Goal: Information Seeking & Learning: Understand process/instructions

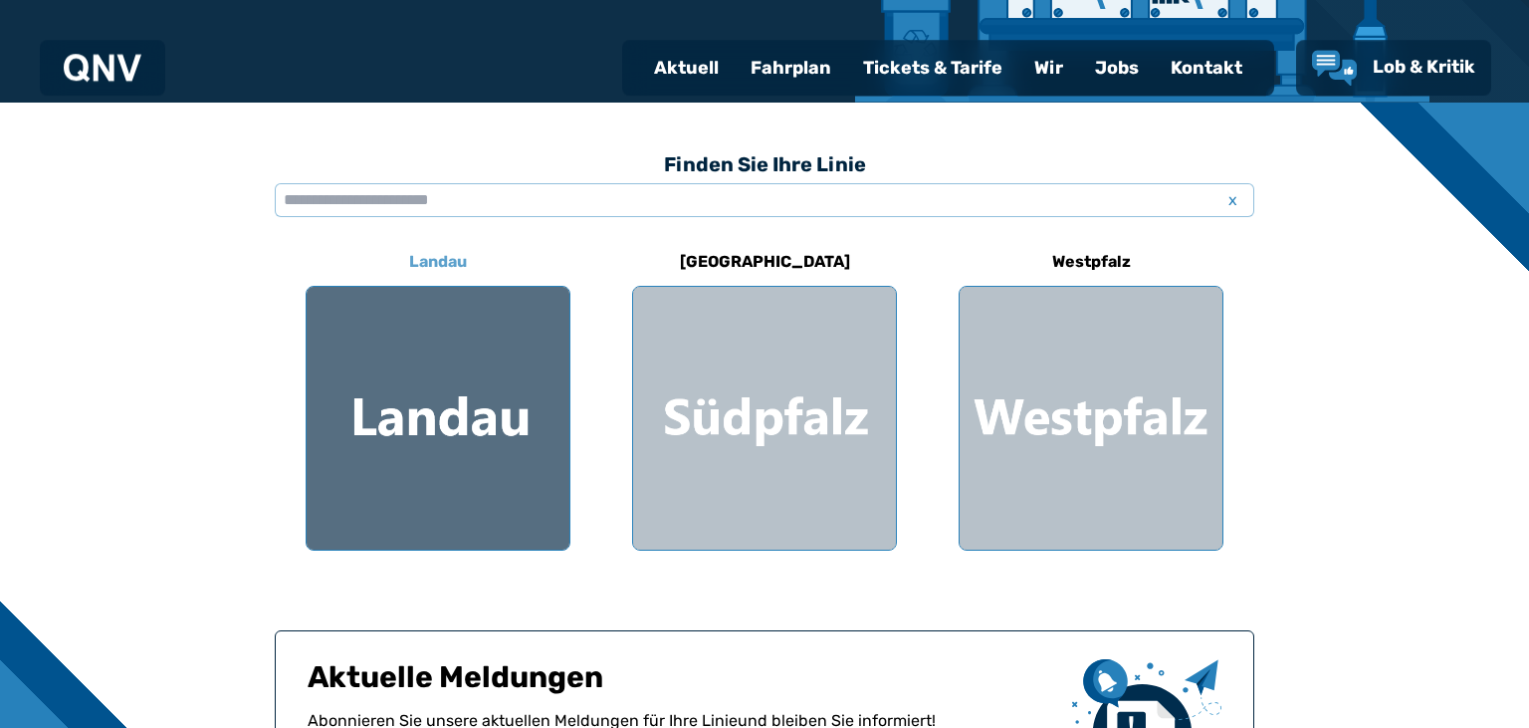
scroll to position [526, 0]
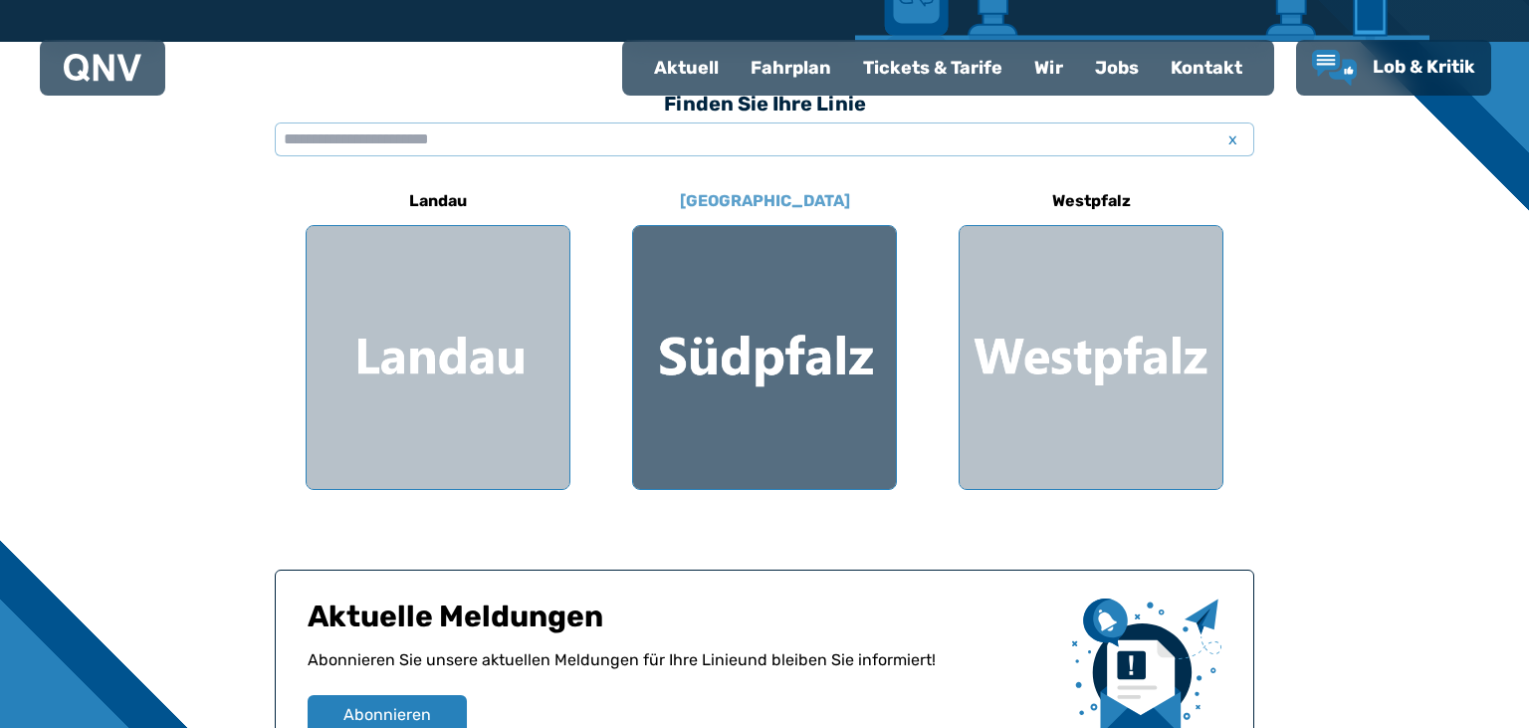
click at [773, 374] on div at bounding box center [764, 357] width 263 height 263
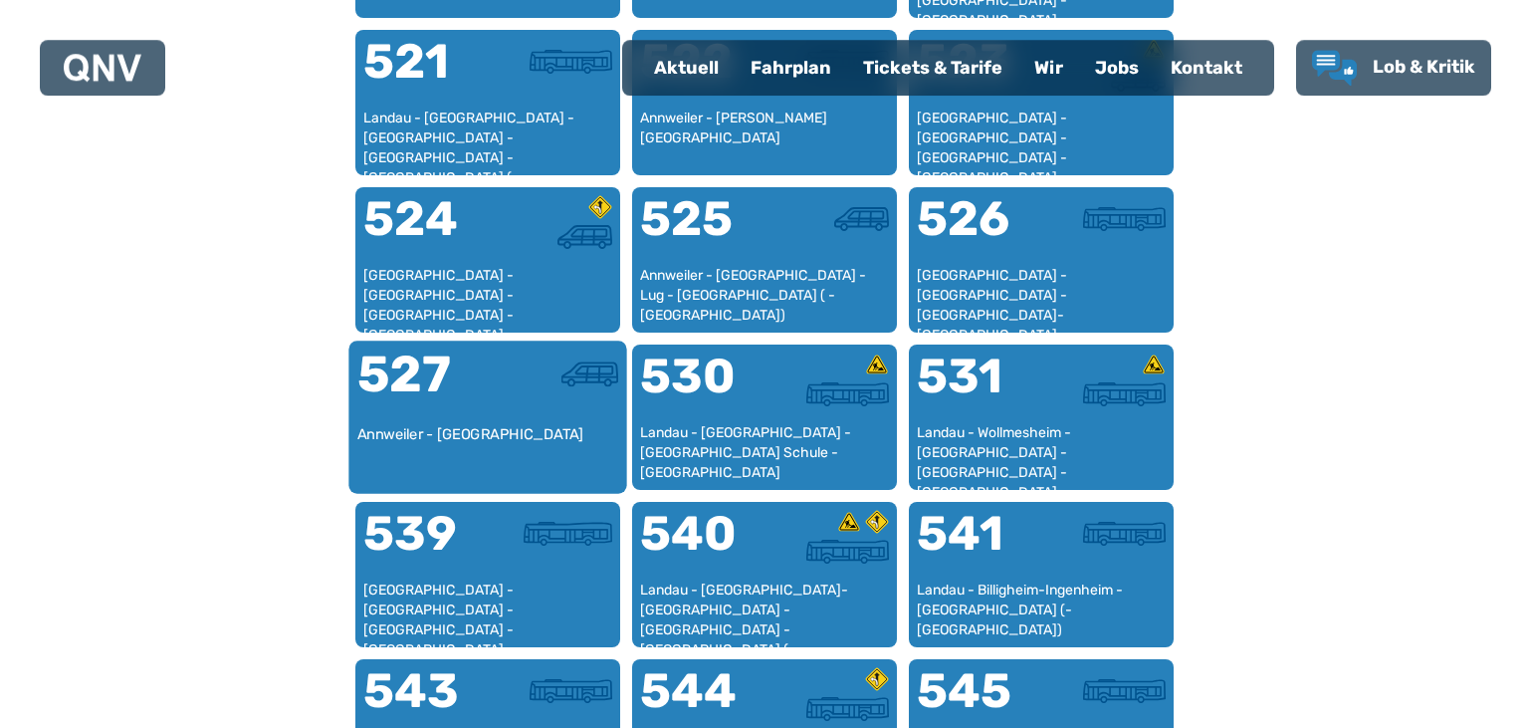
scroll to position [1453, 0]
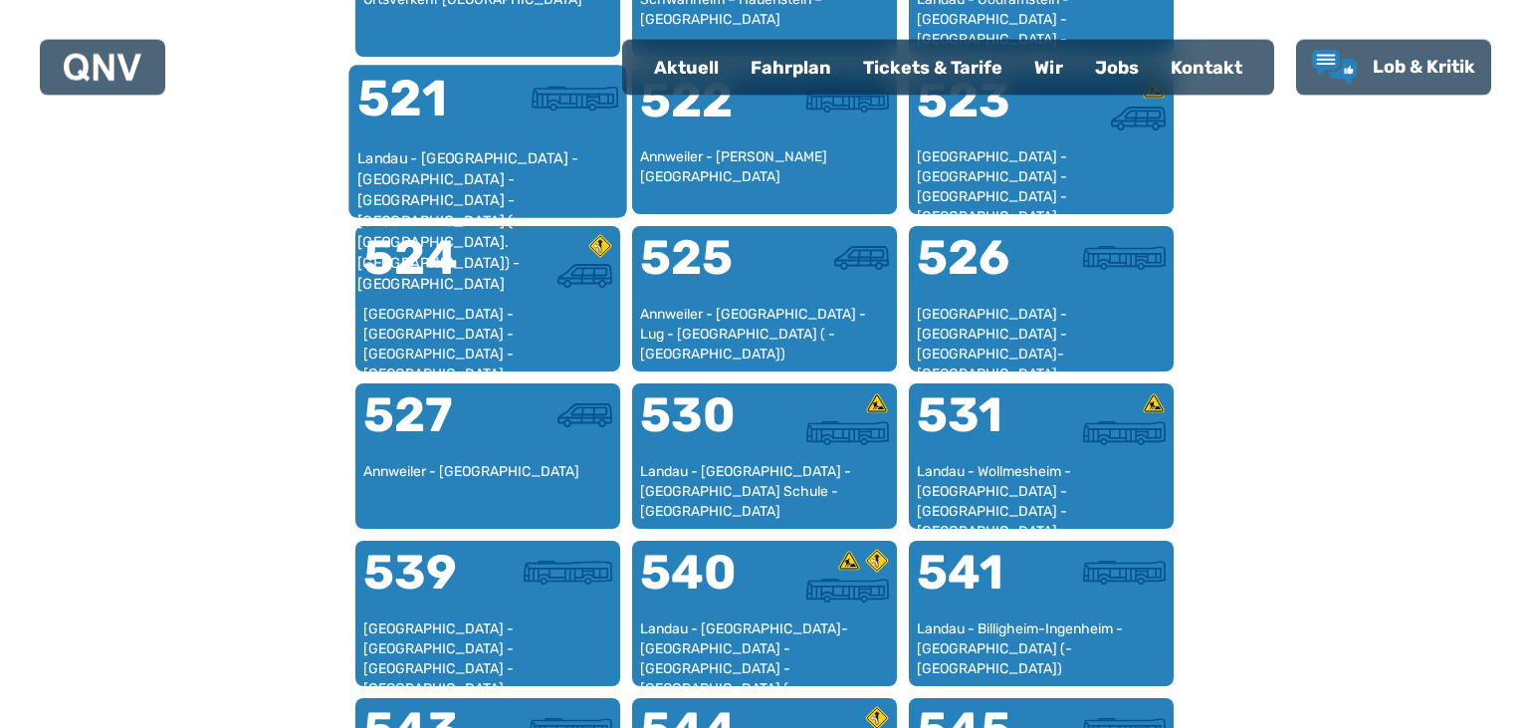
click at [426, 167] on div "Landau - [GEOGRAPHIC_DATA] - [GEOGRAPHIC_DATA] - [GEOGRAPHIC_DATA] - [GEOGRAPHI…" at bounding box center [488, 178] width 262 height 61
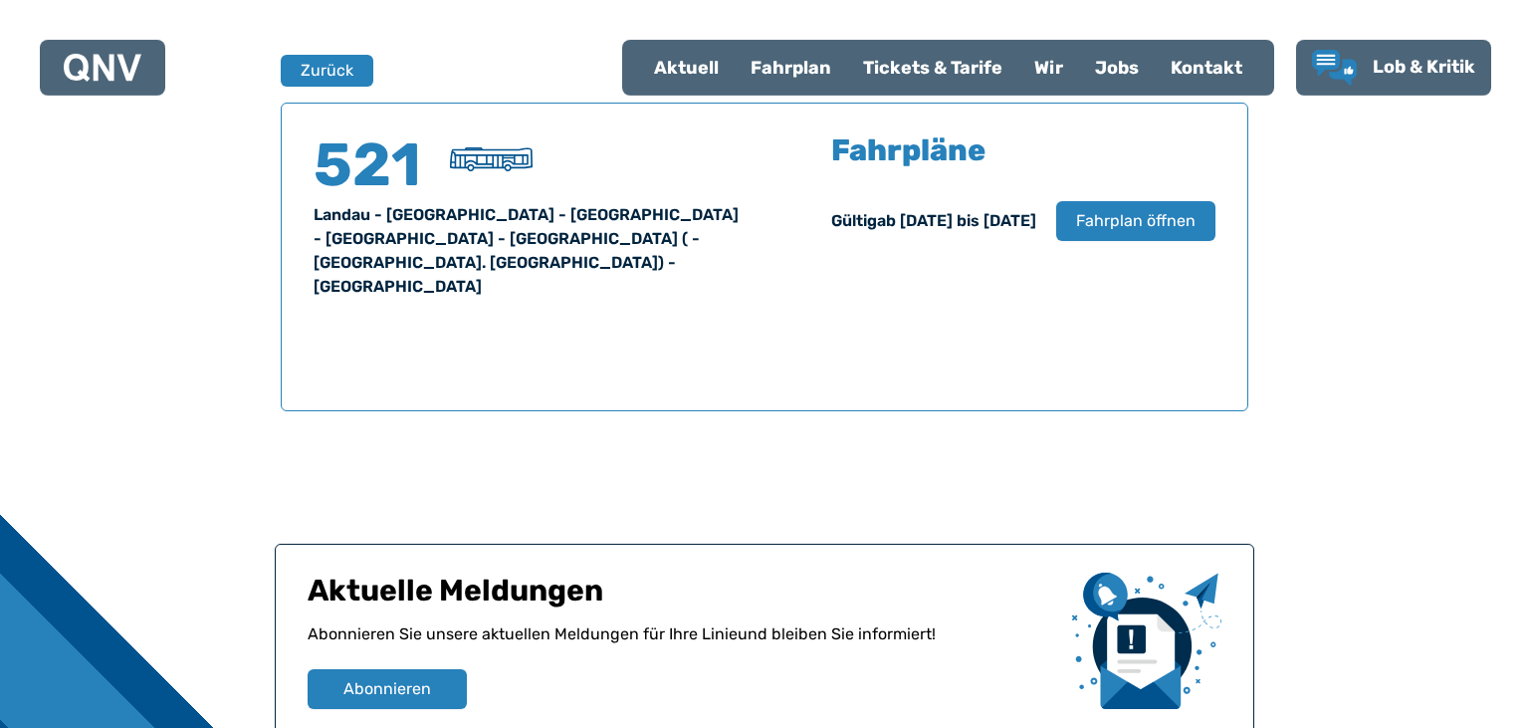
scroll to position [1311, 0]
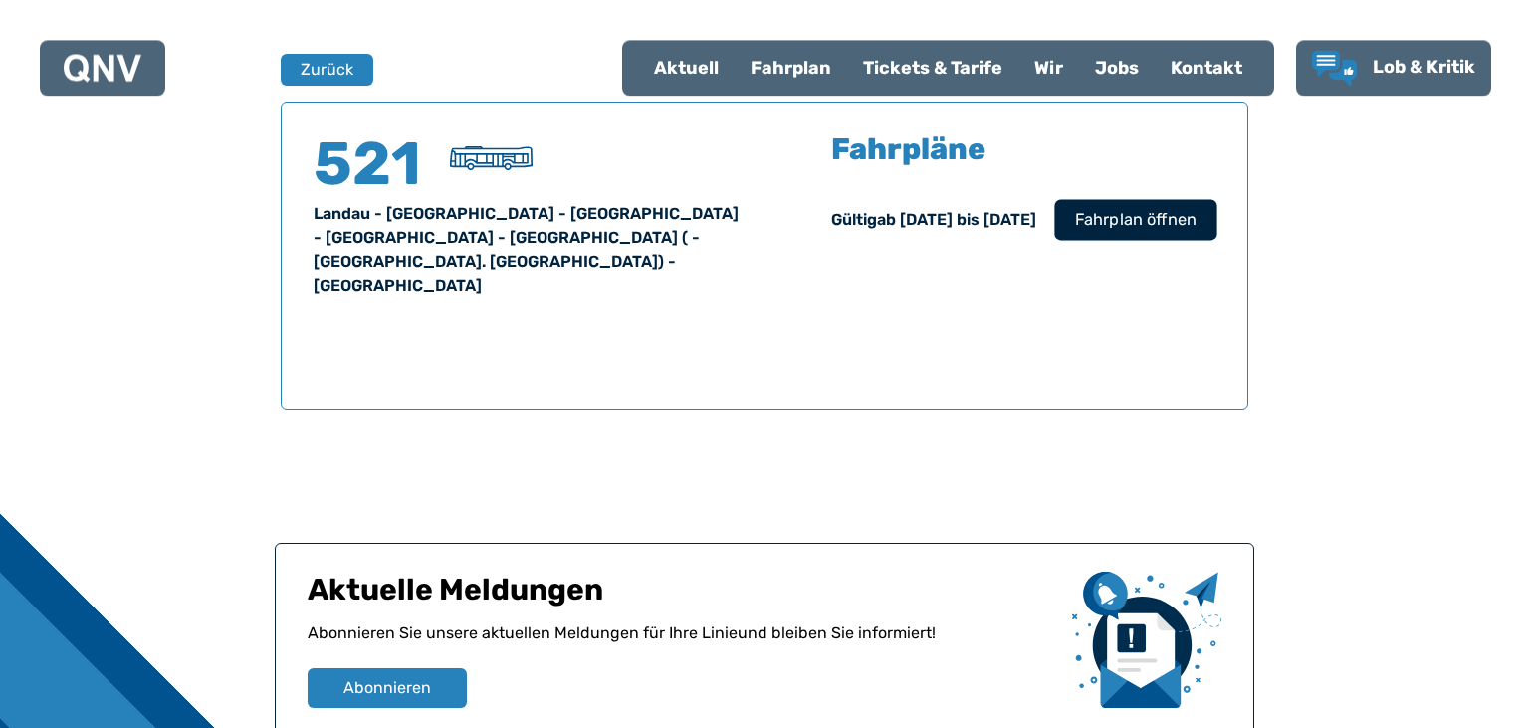
click at [1126, 215] on span "Fahrplan öffnen" at bounding box center [1135, 220] width 121 height 24
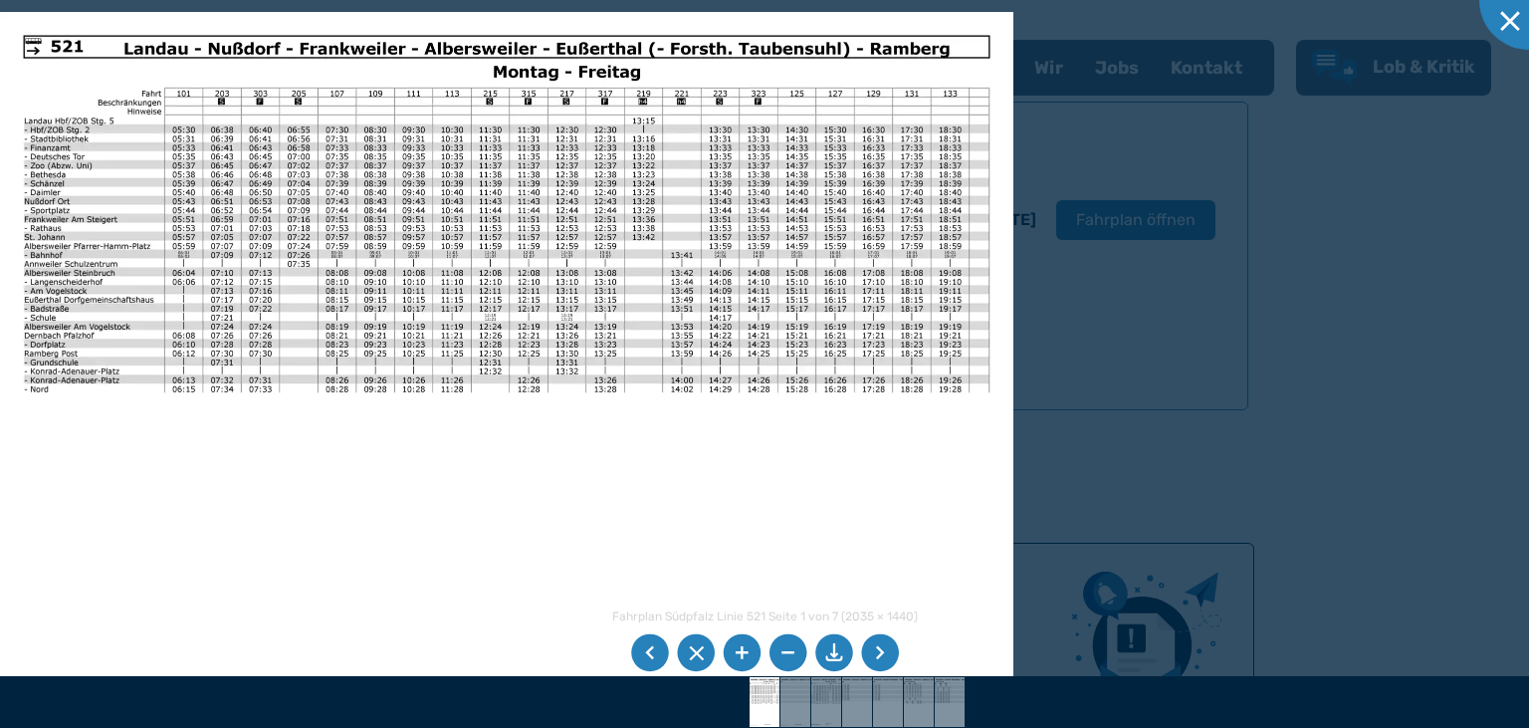
click at [882, 651] on li at bounding box center [880, 653] width 38 height 38
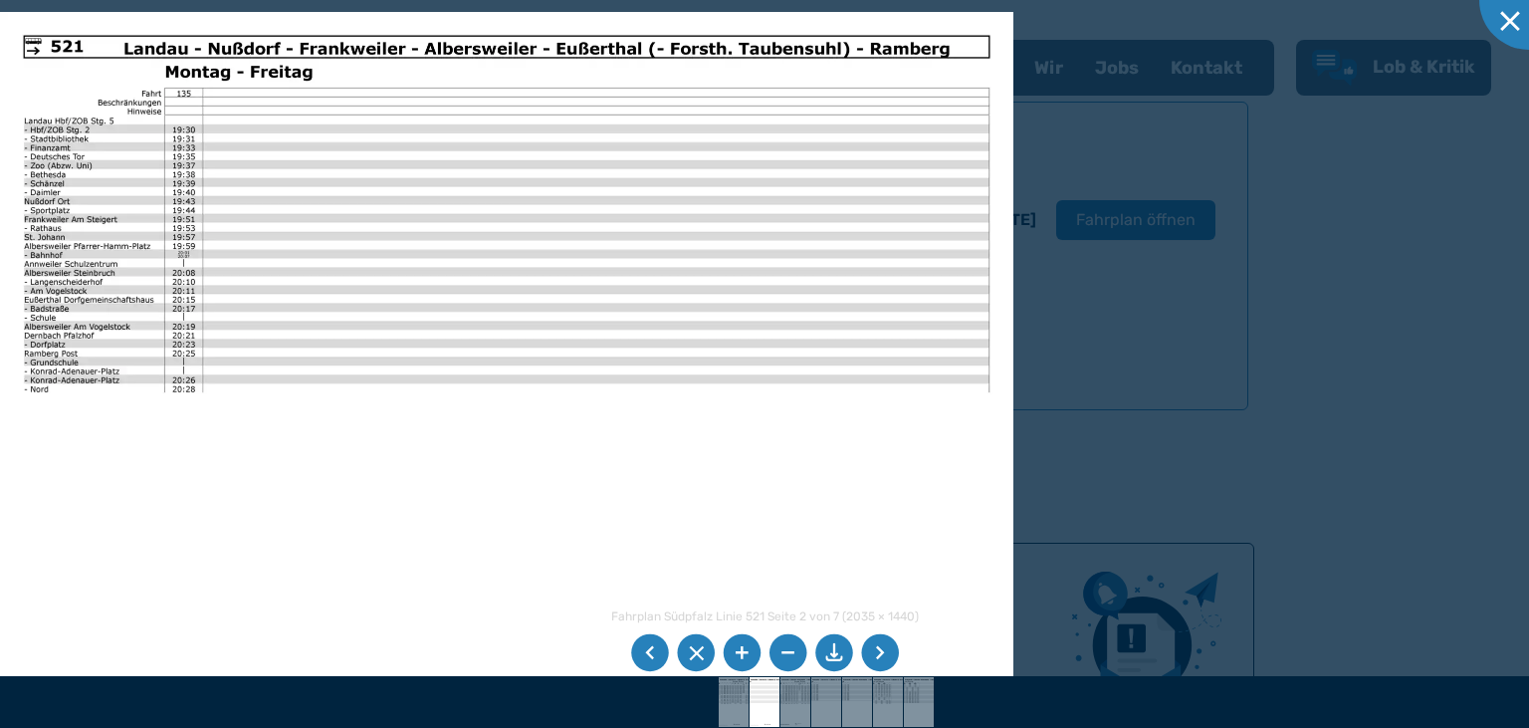
click at [882, 651] on li at bounding box center [880, 653] width 38 height 38
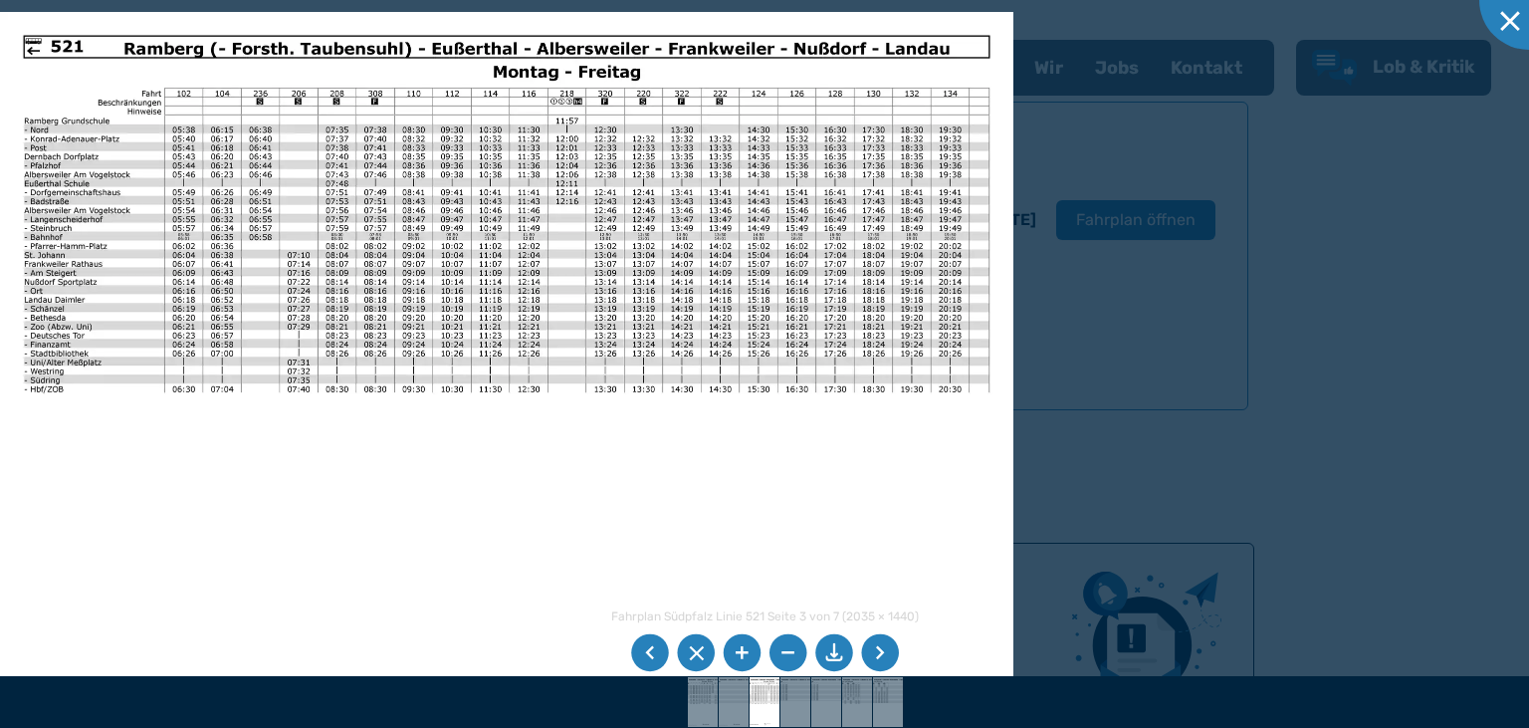
click at [882, 651] on li at bounding box center [880, 653] width 38 height 38
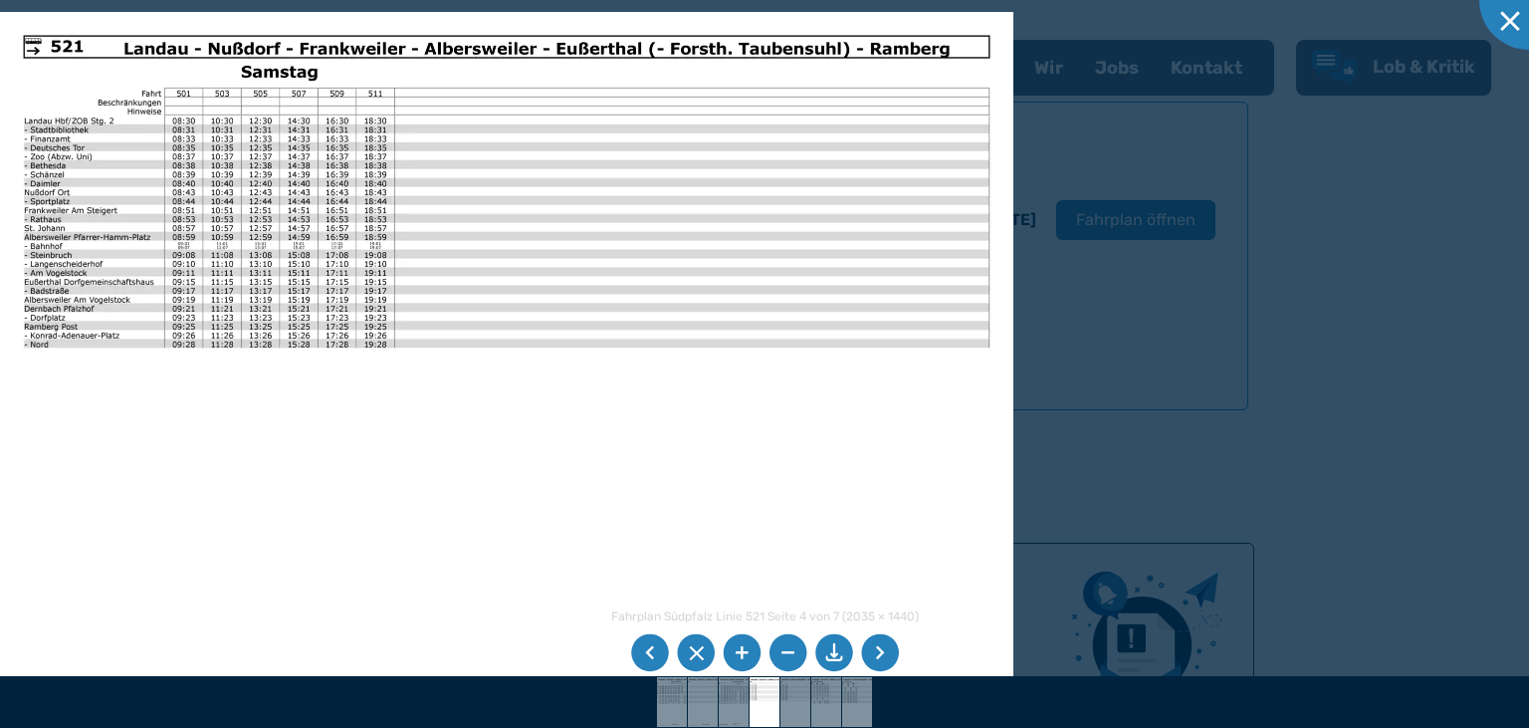
click at [744, 652] on li at bounding box center [742, 653] width 38 height 38
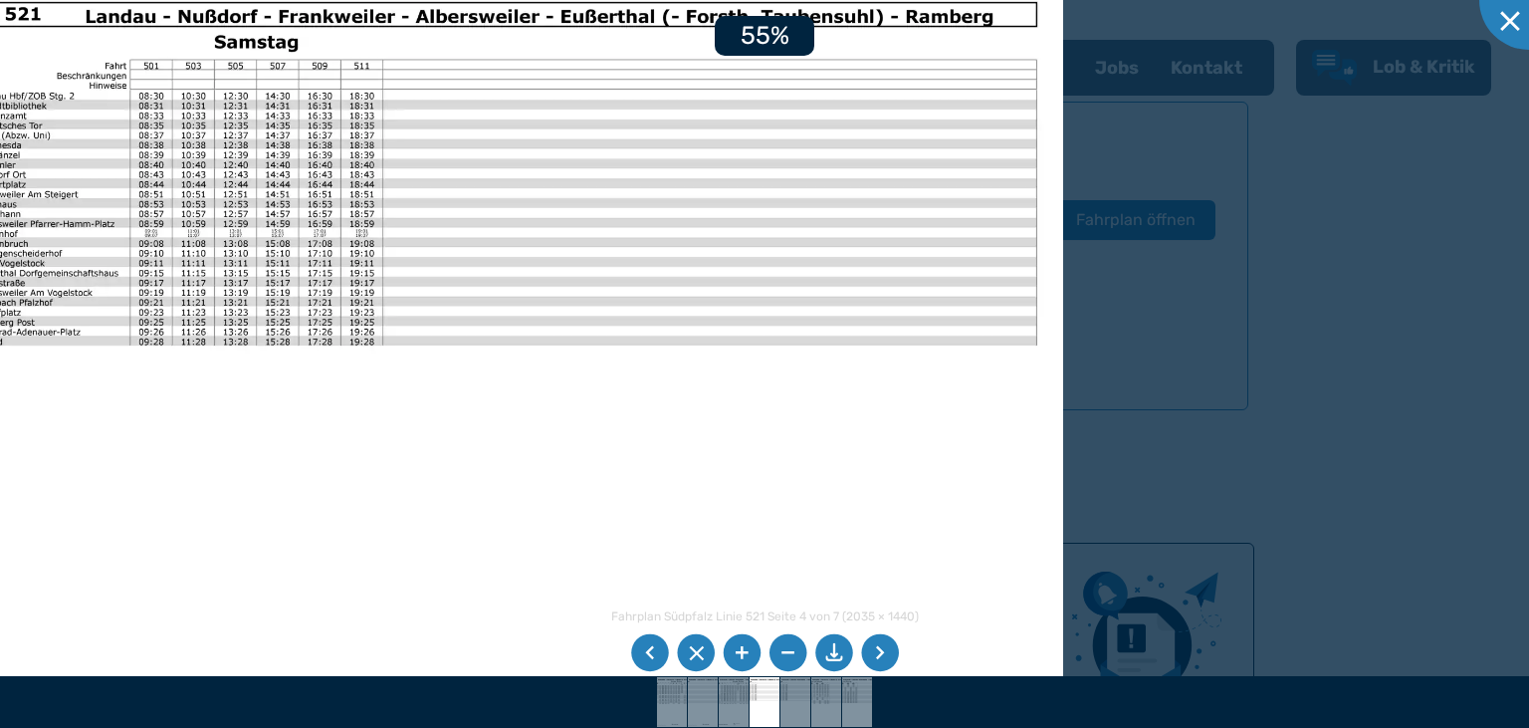
click at [744, 652] on li at bounding box center [742, 653] width 38 height 38
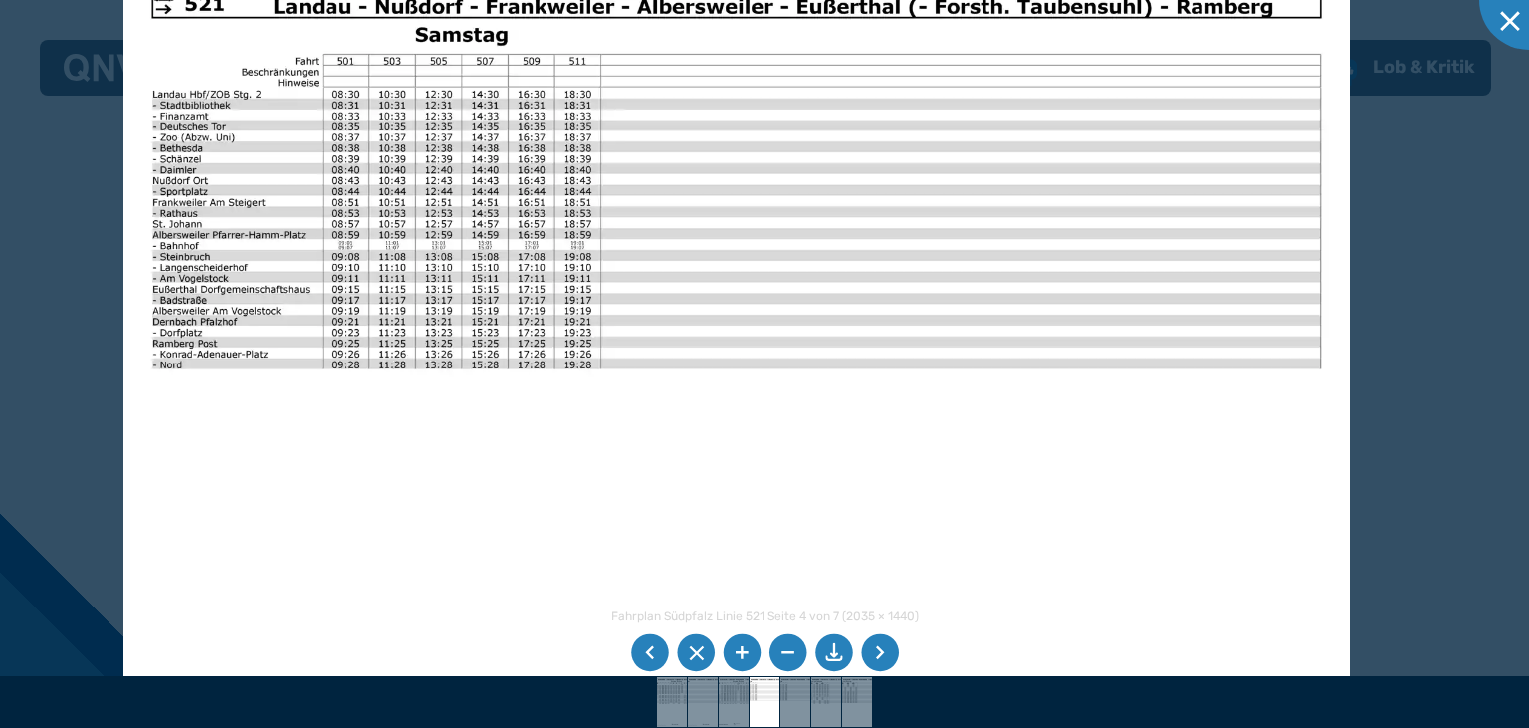
click at [648, 460] on img at bounding box center [735, 395] width 1225 height 867
